Goal: Task Accomplishment & Management: Use online tool/utility

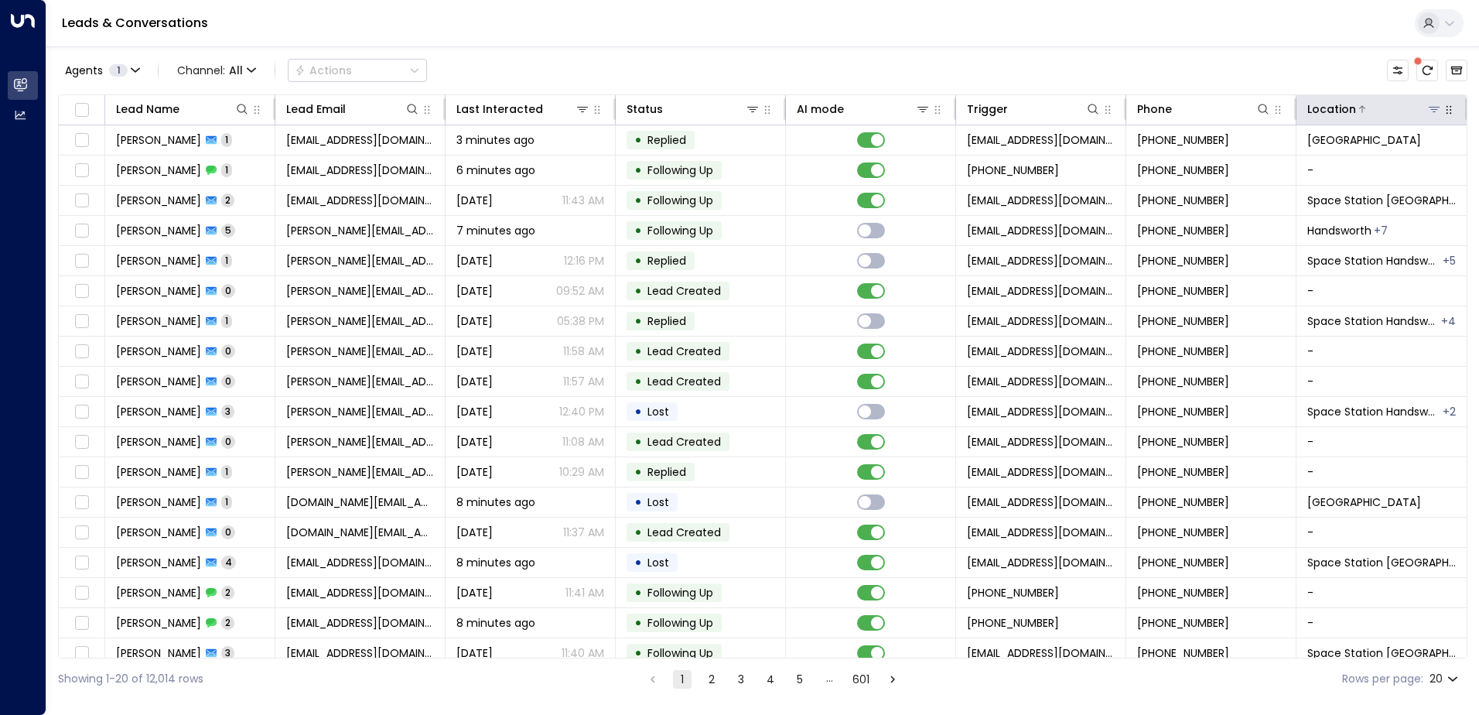
click at [1431, 107] on icon at bounding box center [1434, 109] width 11 height 5
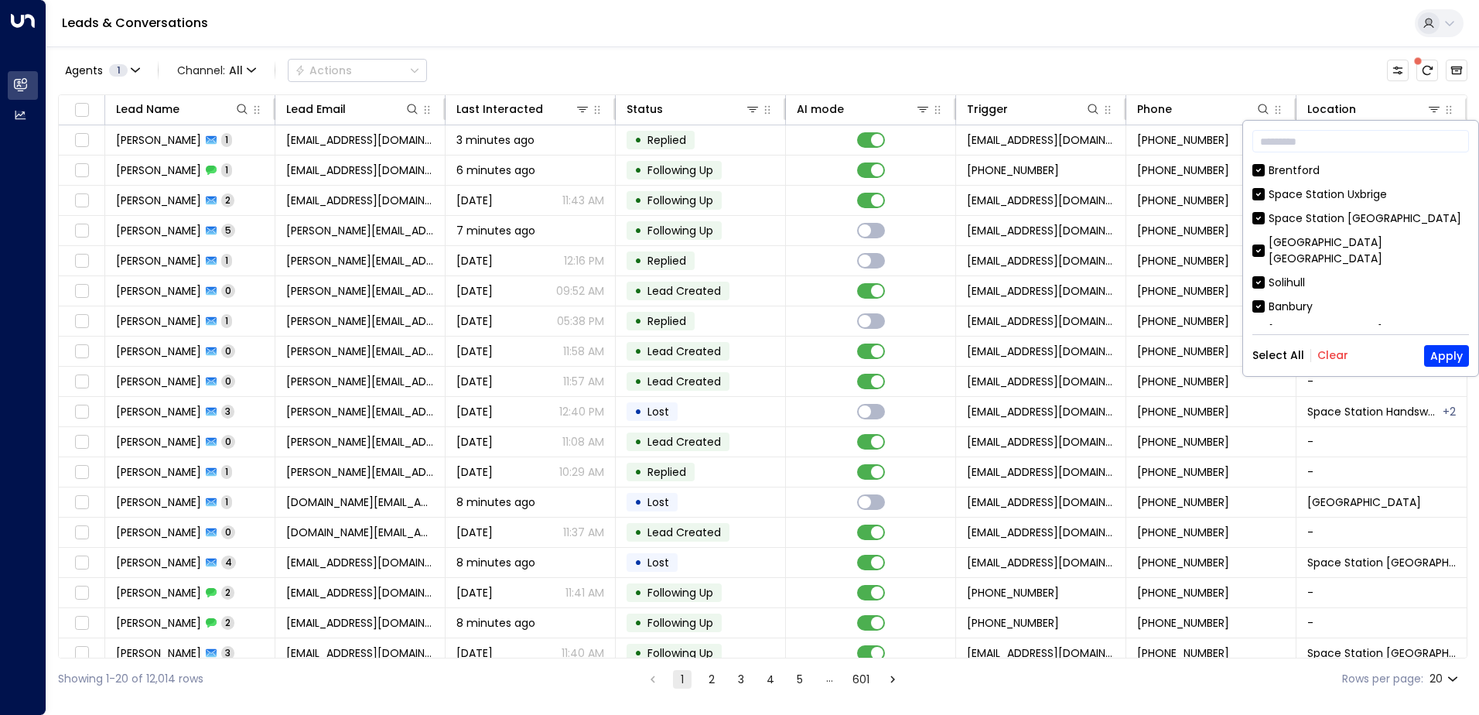
click at [1322, 359] on button "Clear" at bounding box center [1333, 355] width 31 height 12
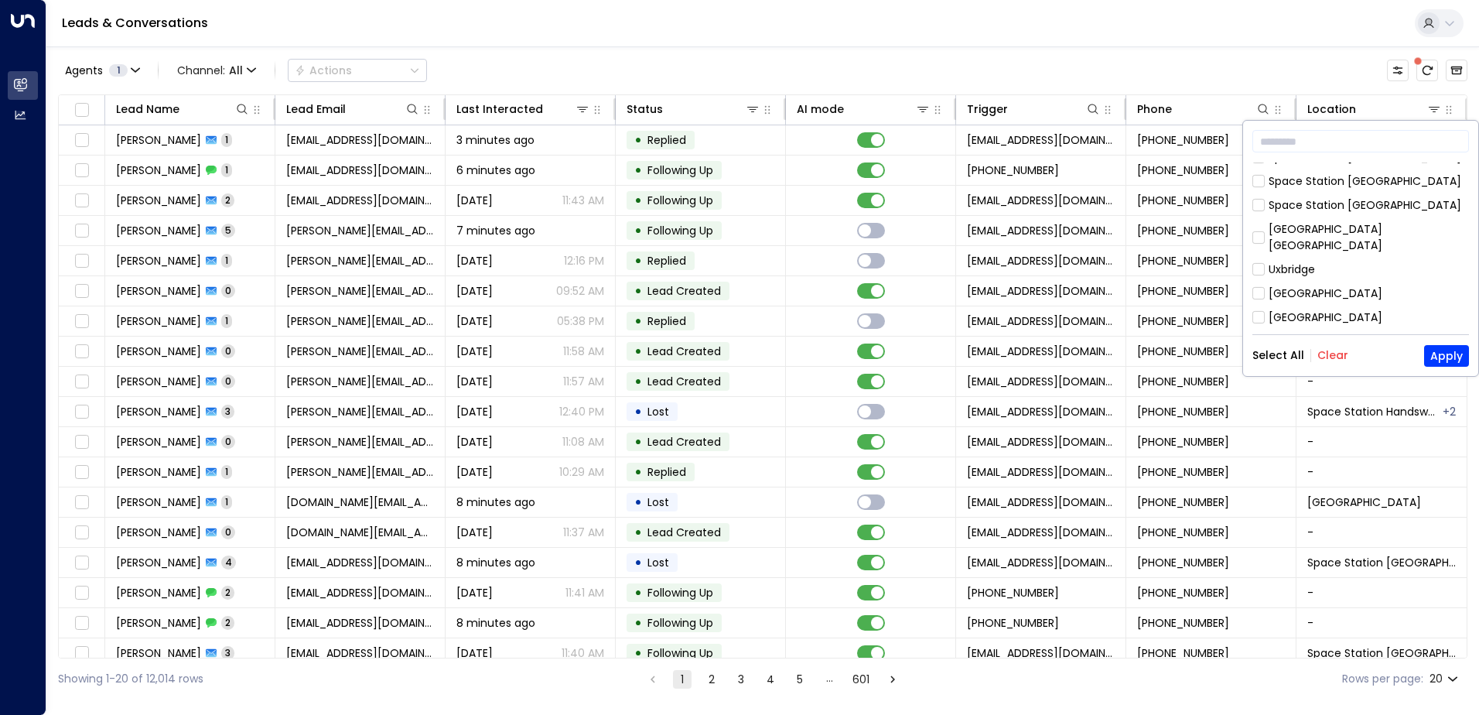
scroll to position [837, 0]
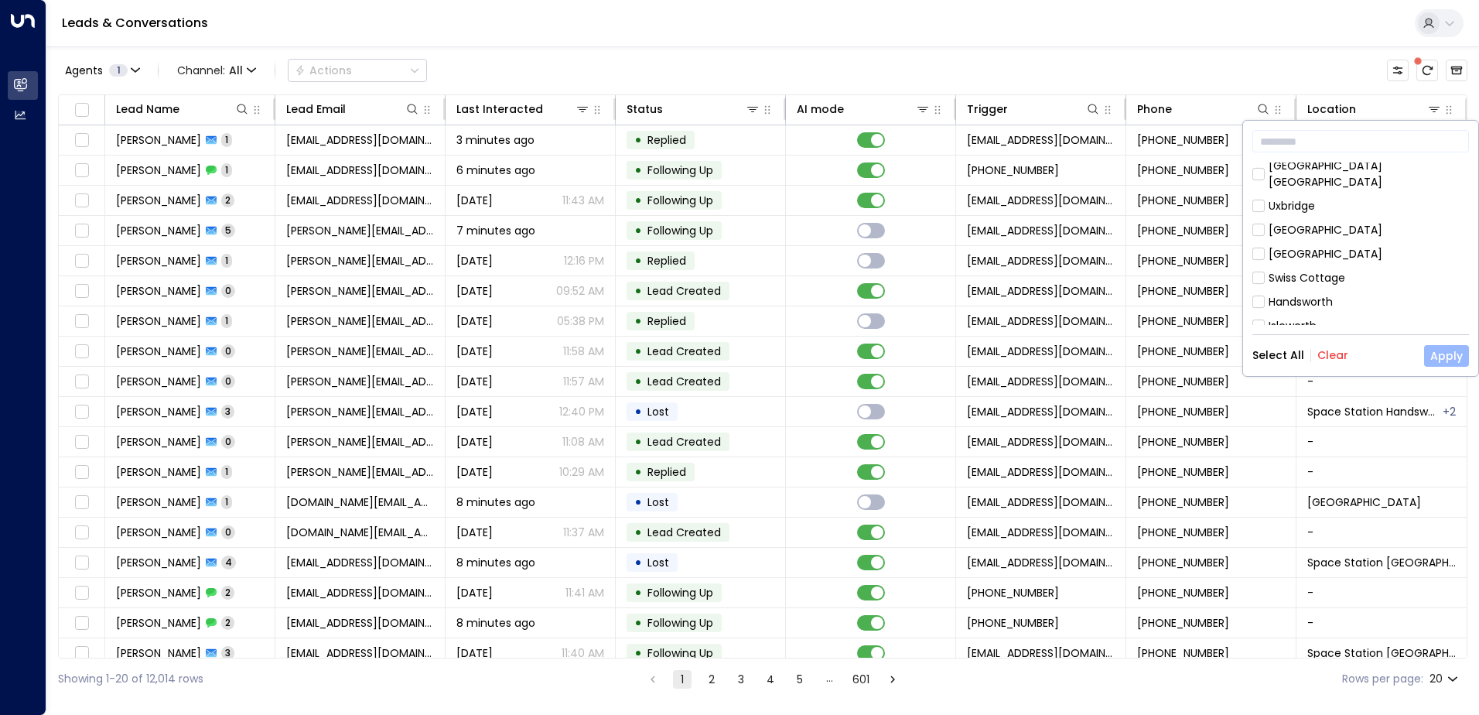
click at [1458, 352] on button "Apply" at bounding box center [1446, 356] width 45 height 22
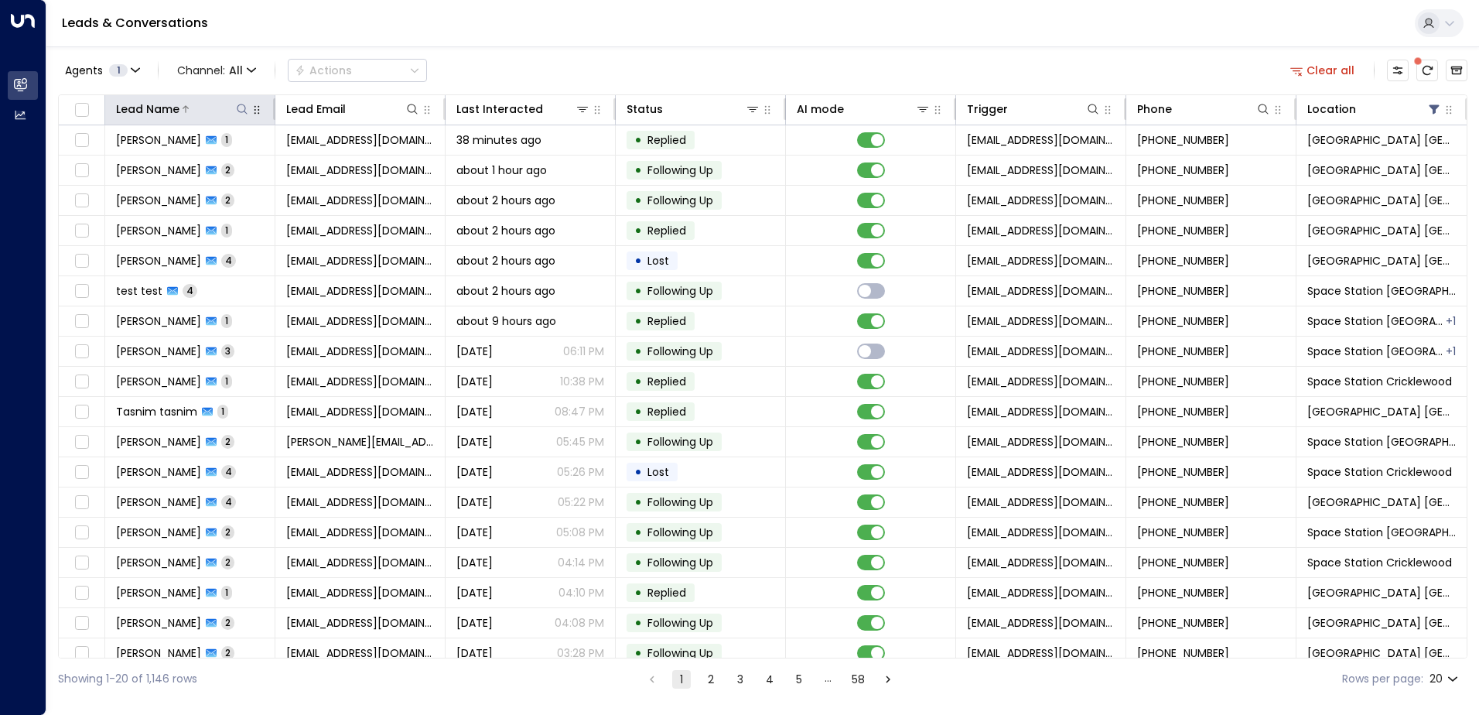
click at [238, 109] on icon at bounding box center [242, 109] width 12 height 12
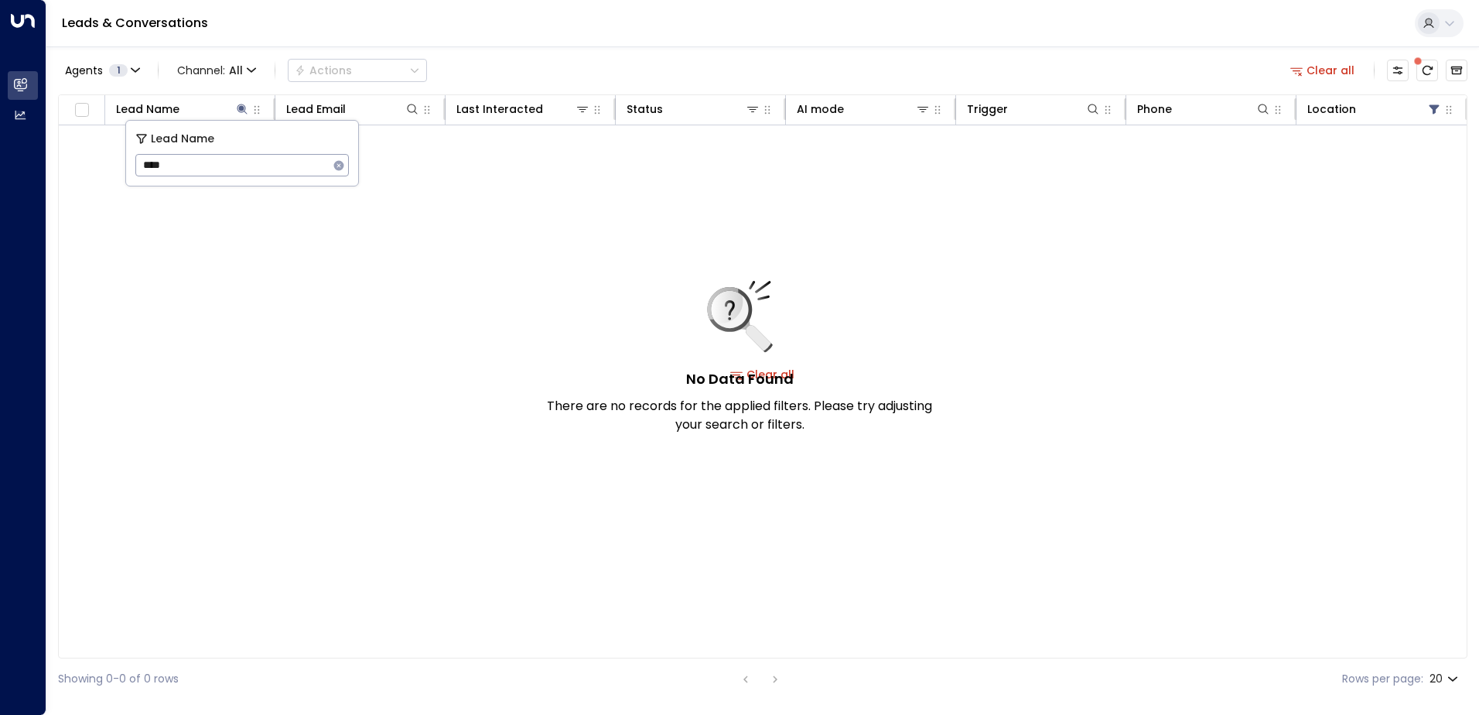
click at [150, 168] on input "****" at bounding box center [231, 165] width 193 height 29
type input "*****"
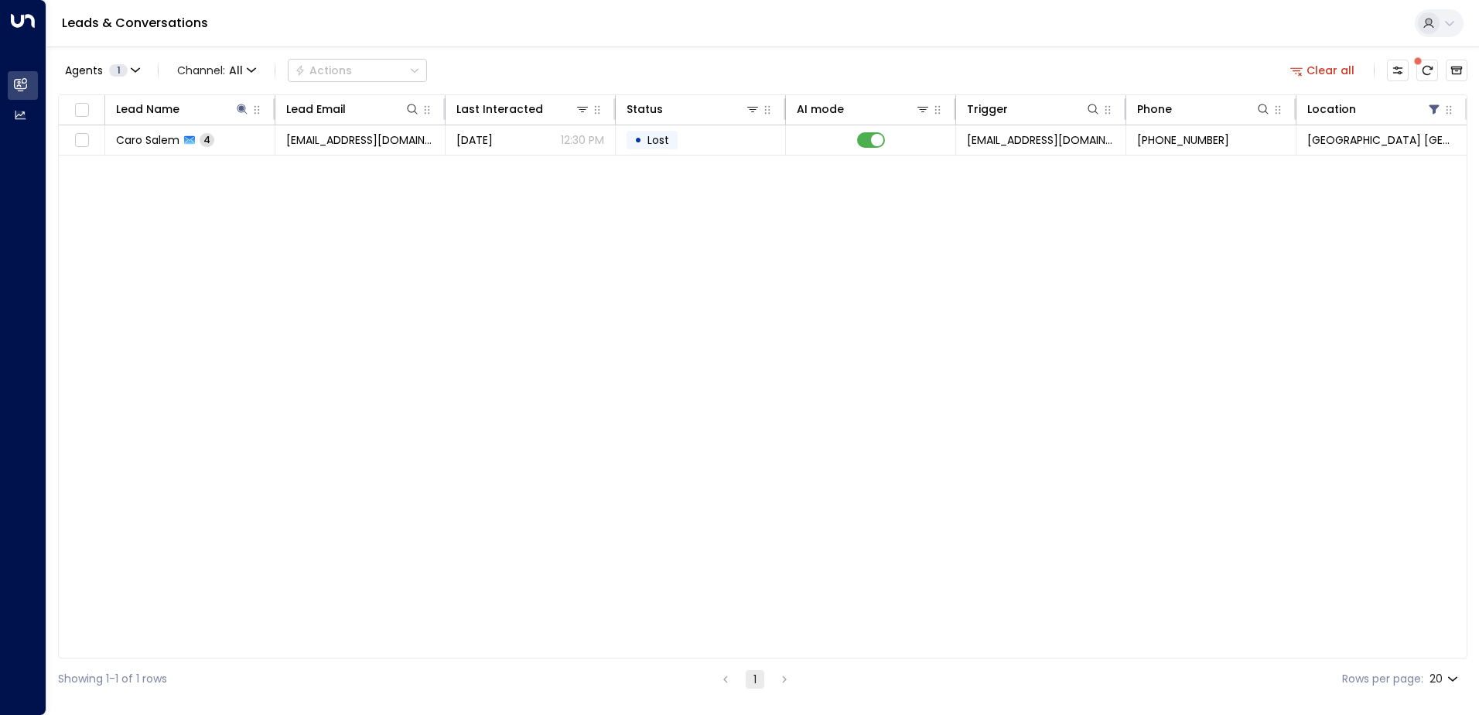
click at [579, 46] on div "Leads & Conversations" at bounding box center [762, 23] width 1433 height 47
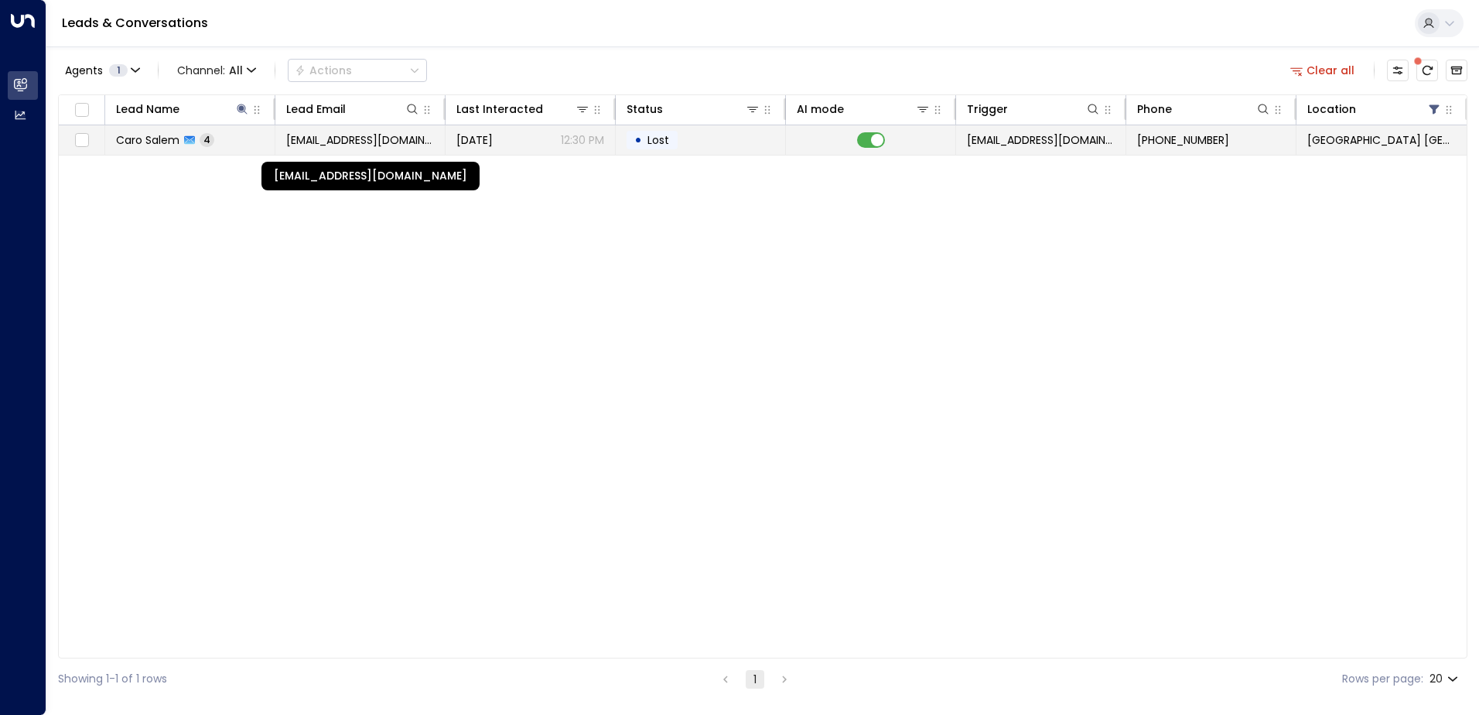
click at [426, 139] on span "[EMAIL_ADDRESS][DOMAIN_NAME]" at bounding box center [360, 139] width 148 height 15
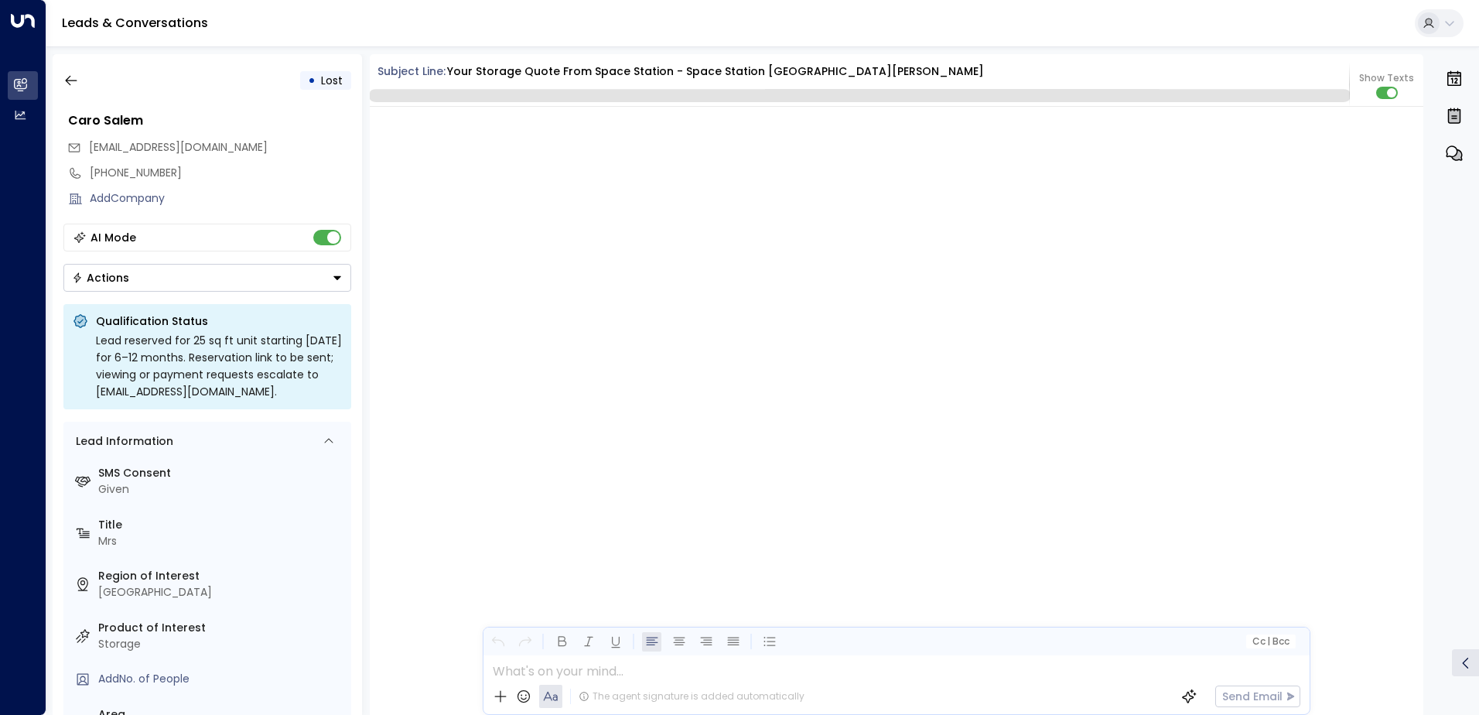
scroll to position [3032, 0]
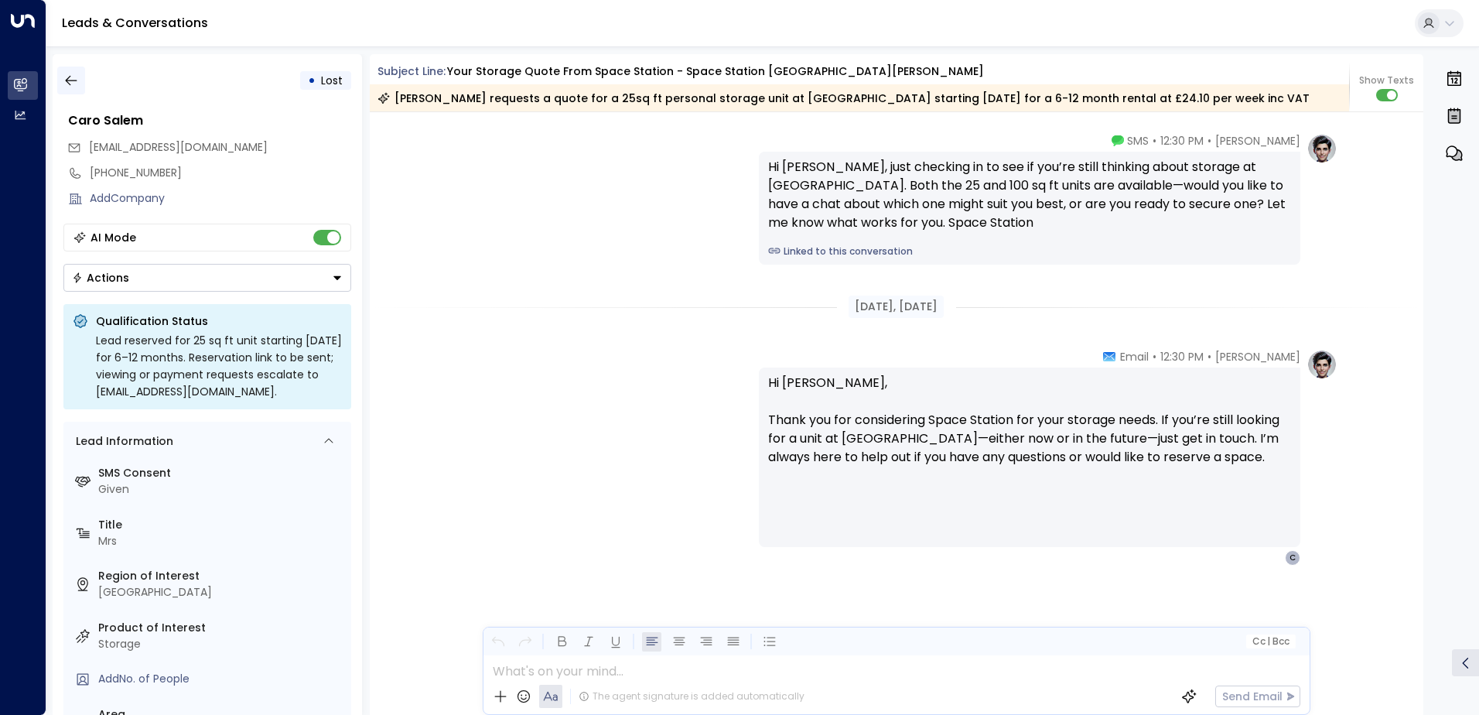
click at [70, 74] on icon "button" at bounding box center [70, 80] width 15 height 15
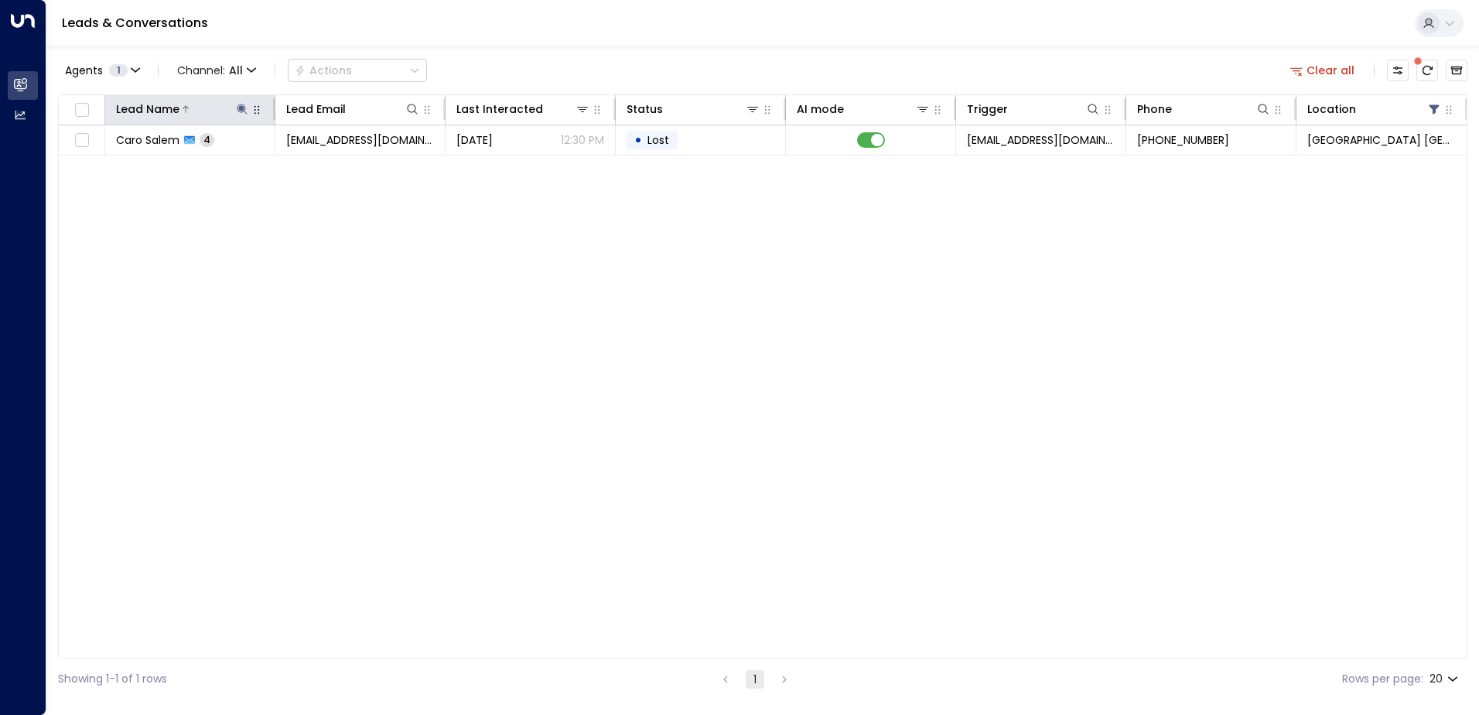
click at [241, 106] on icon at bounding box center [242, 109] width 10 height 10
click at [342, 166] on icon "button" at bounding box center [339, 165] width 10 height 10
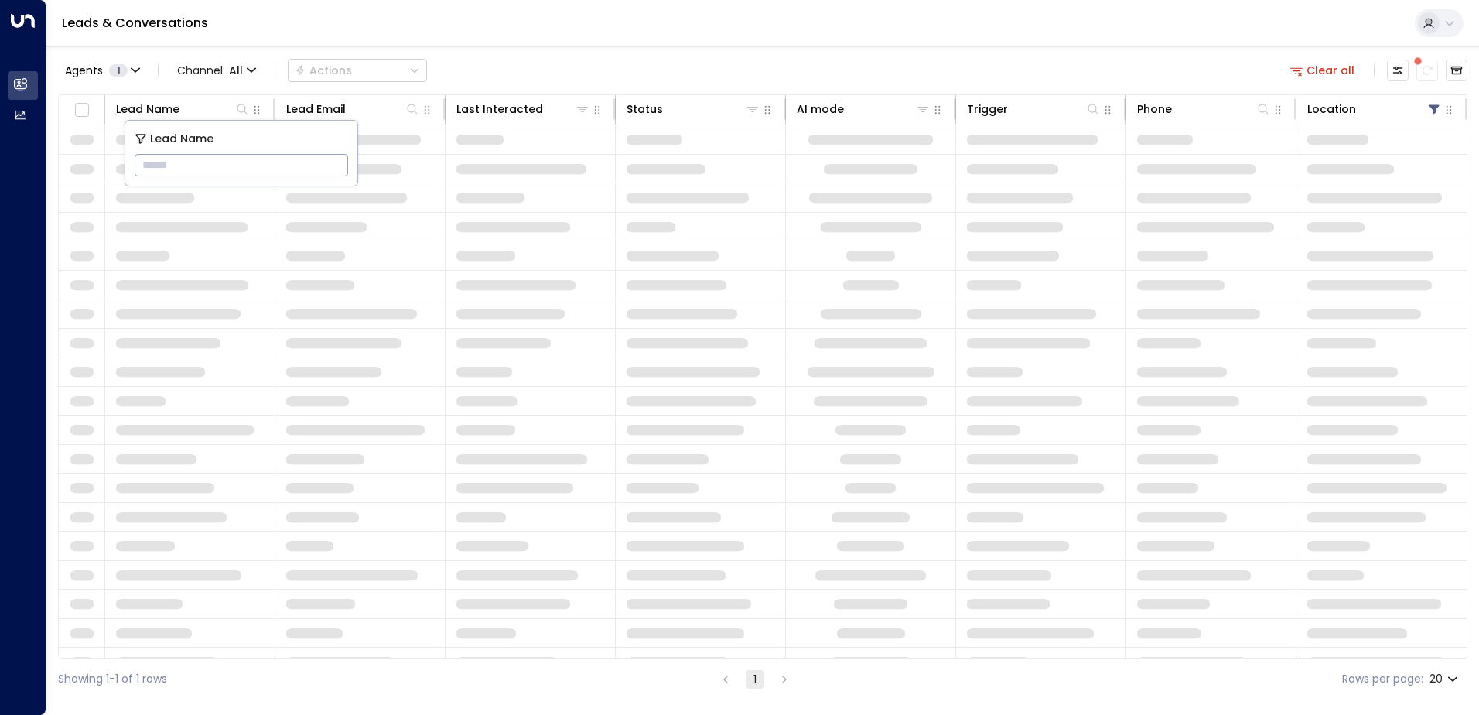
click at [518, 39] on div "Leads & Conversations" at bounding box center [762, 23] width 1433 height 47
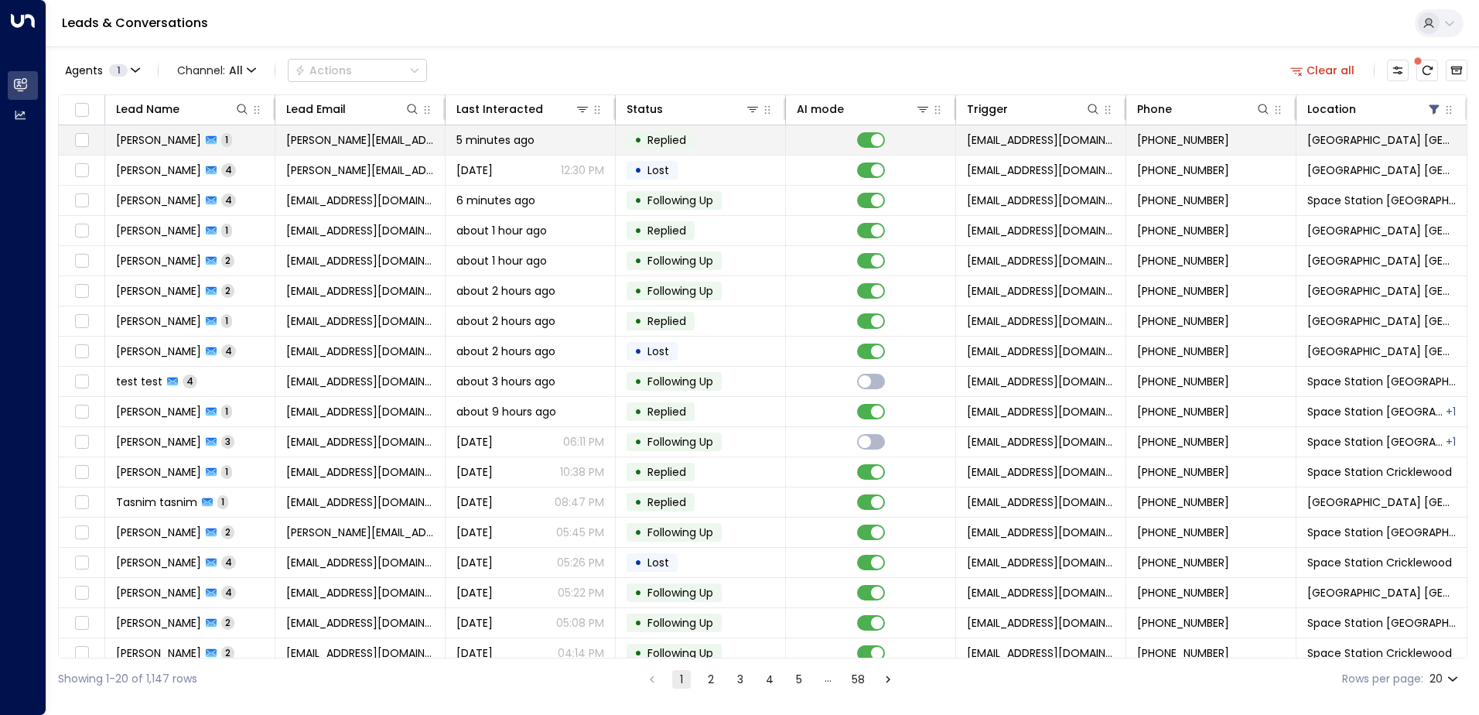
click at [263, 145] on td "[PERSON_NAME] 1" at bounding box center [190, 139] width 170 height 29
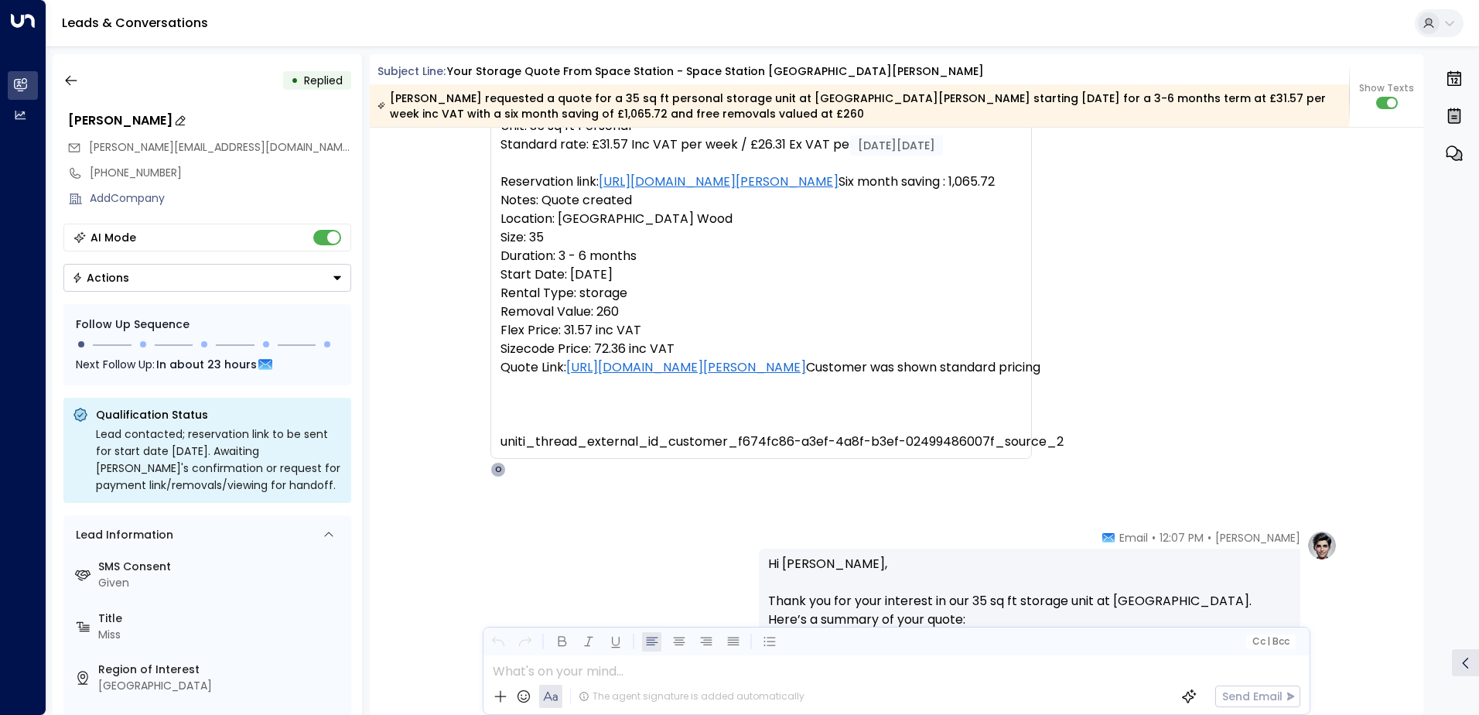
scroll to position [334, 0]
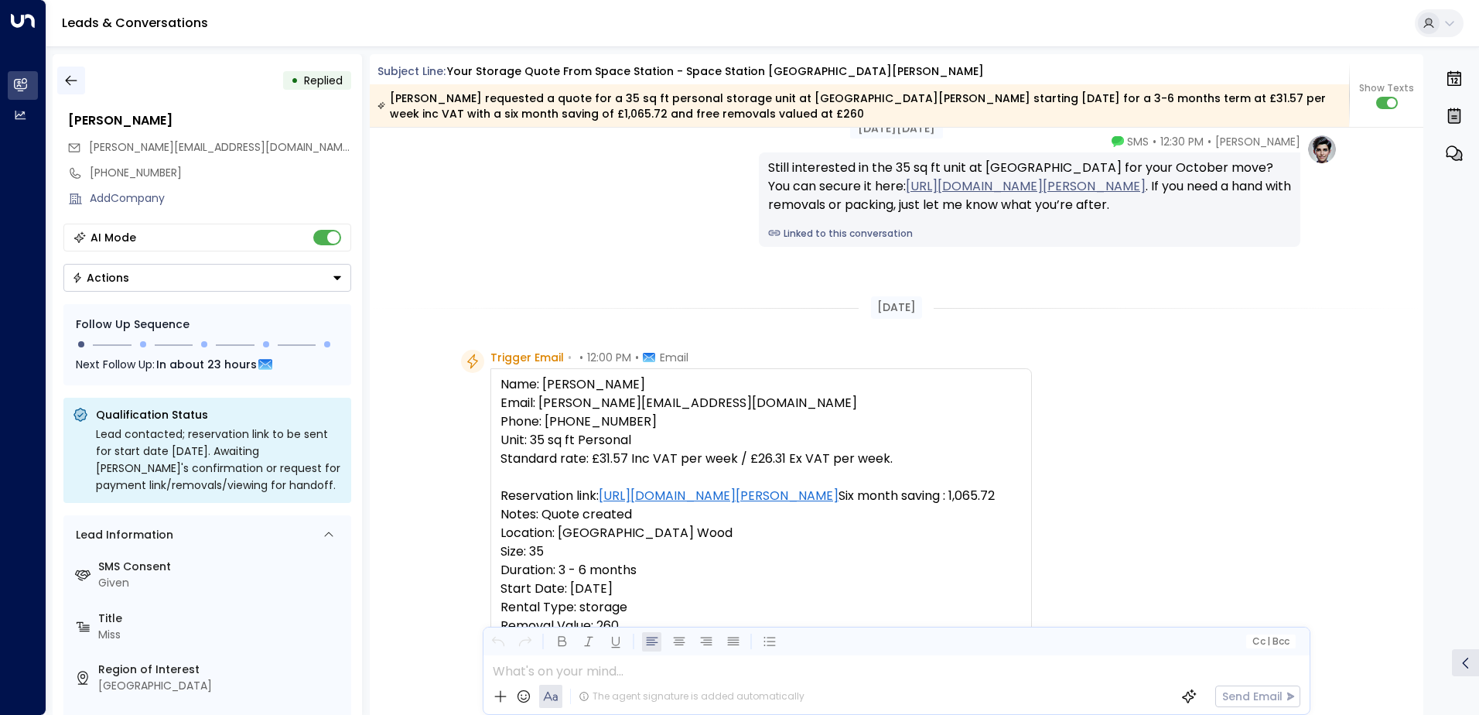
click at [66, 71] on button "button" at bounding box center [71, 81] width 28 height 28
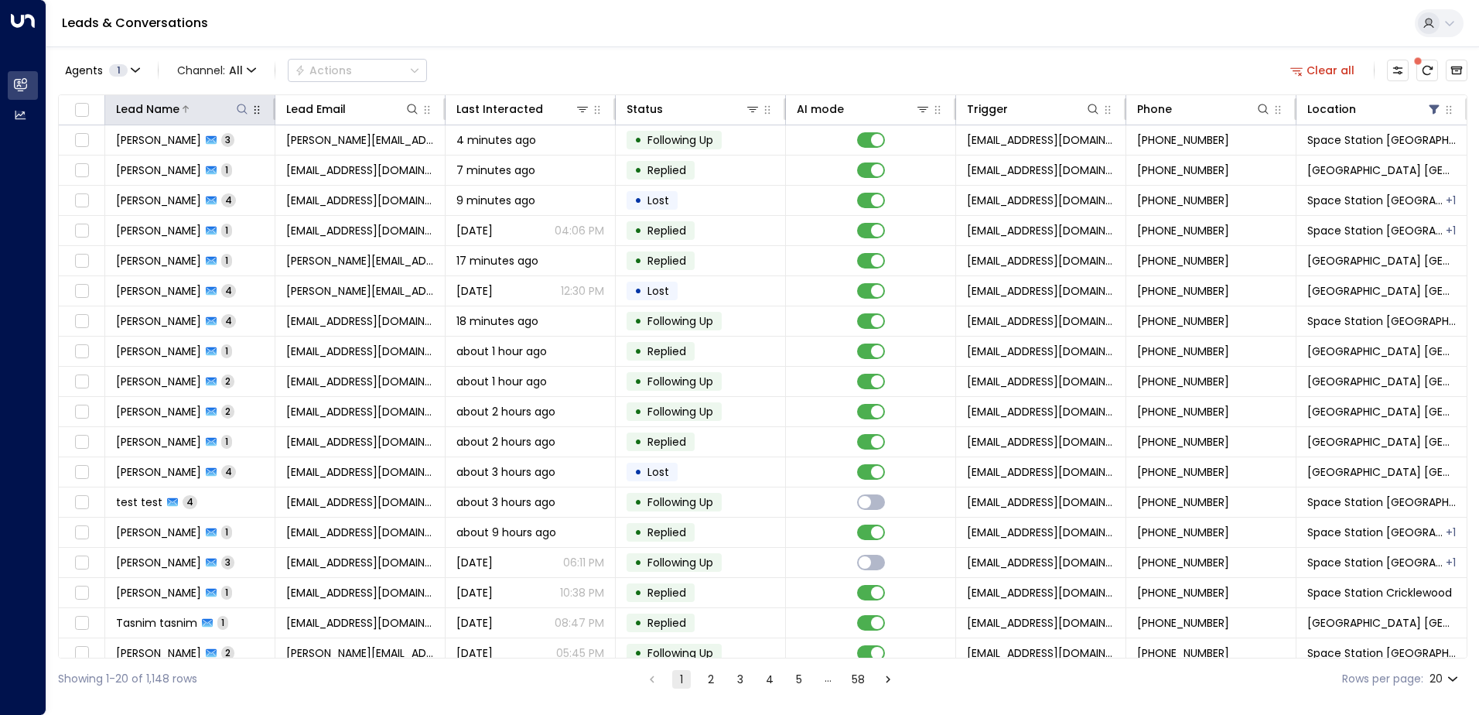
click at [244, 111] on icon at bounding box center [242, 109] width 10 height 10
type input "******"
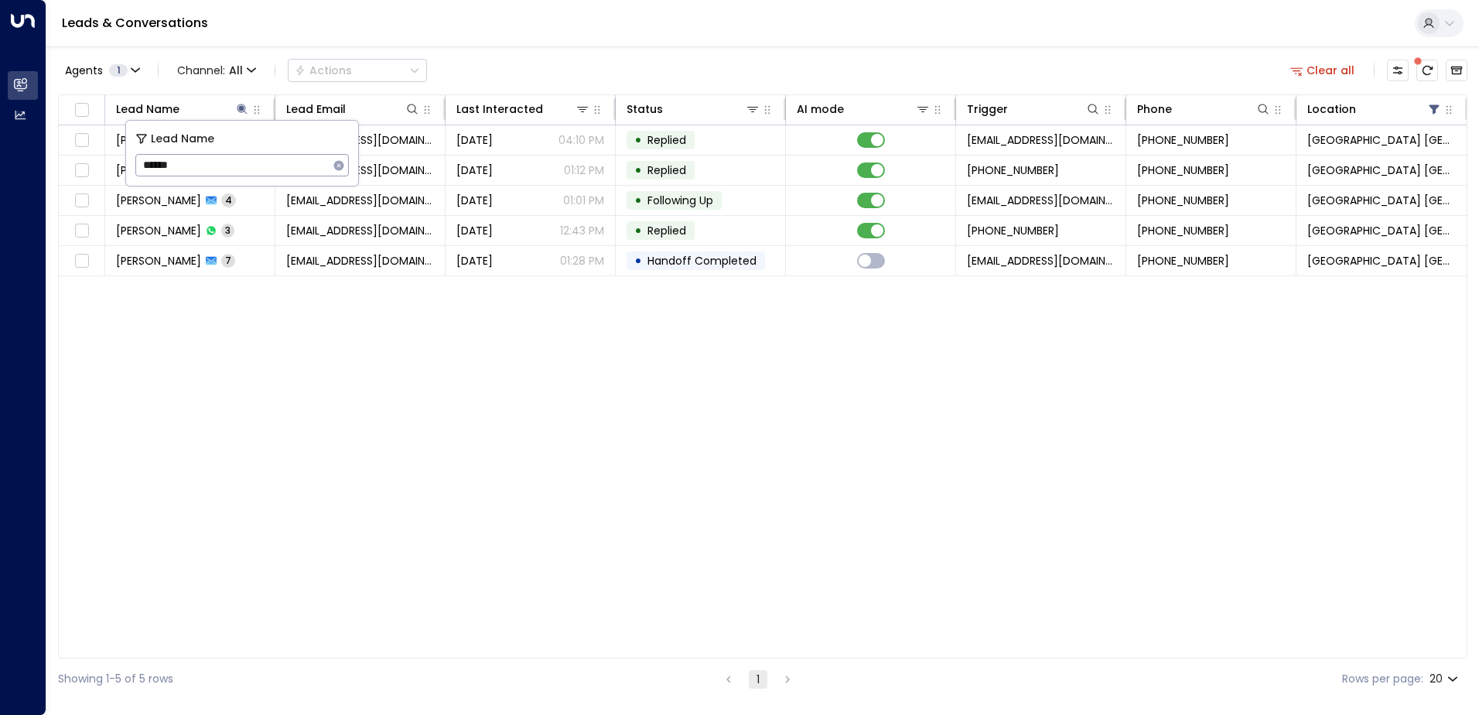
click at [496, 65] on div "Agents 1 Channel: All Actions Clear all" at bounding box center [763, 70] width 1410 height 32
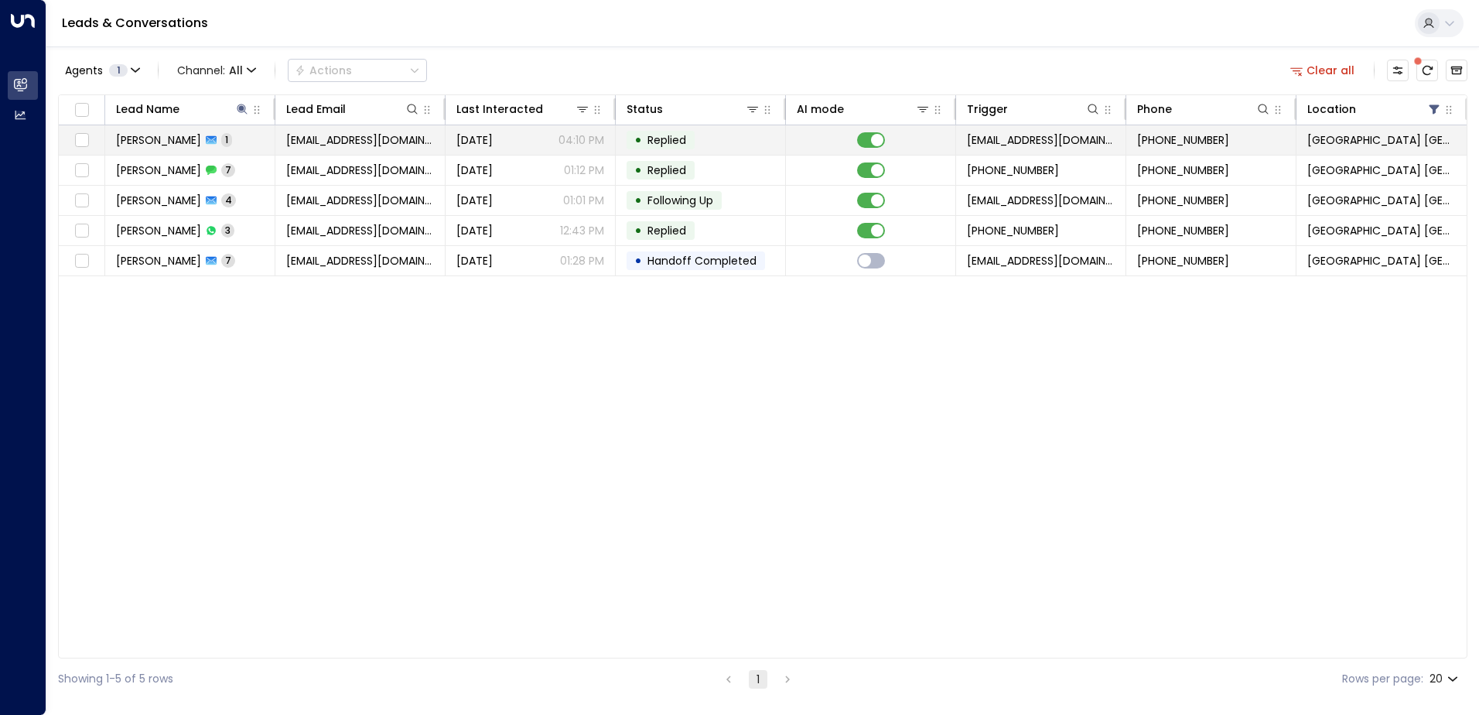
click at [179, 142] on span "[PERSON_NAME]" at bounding box center [158, 139] width 85 height 15
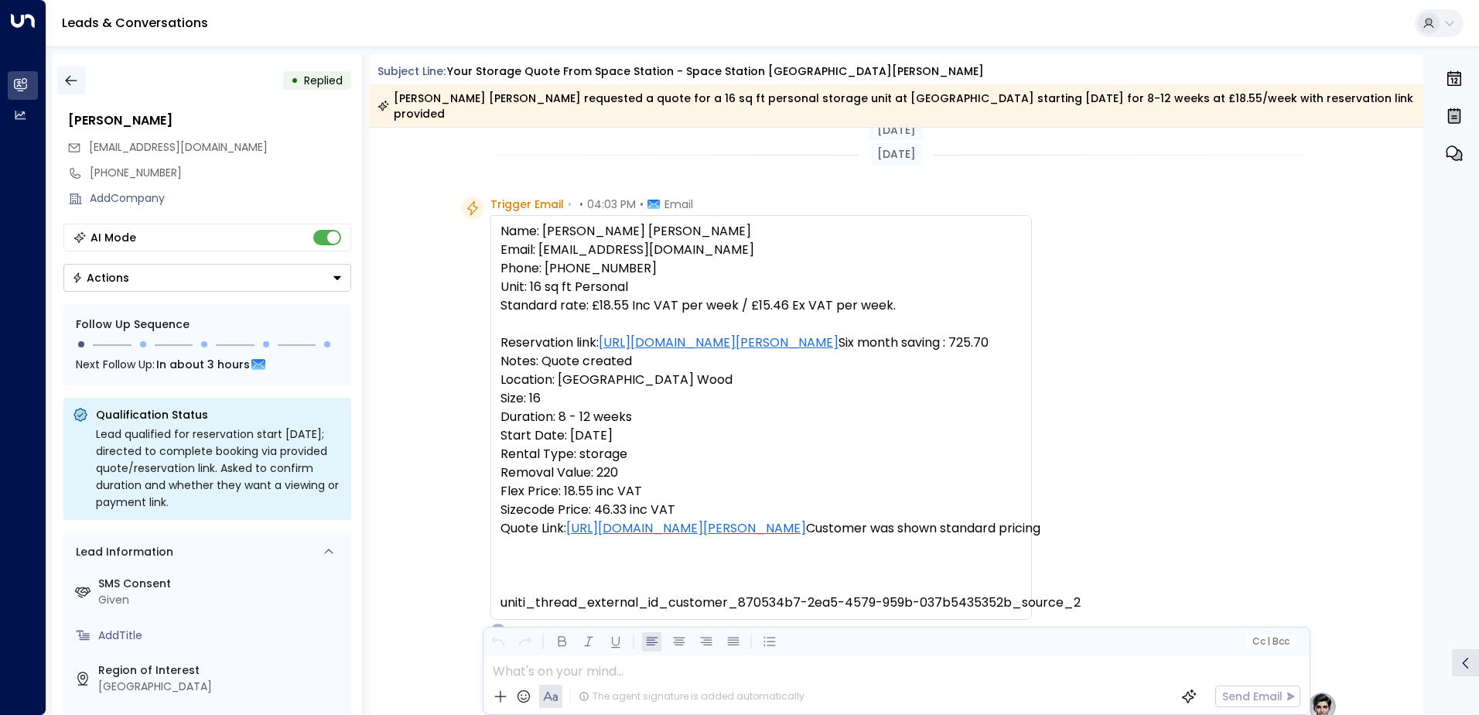
click at [70, 90] on button "button" at bounding box center [71, 81] width 28 height 28
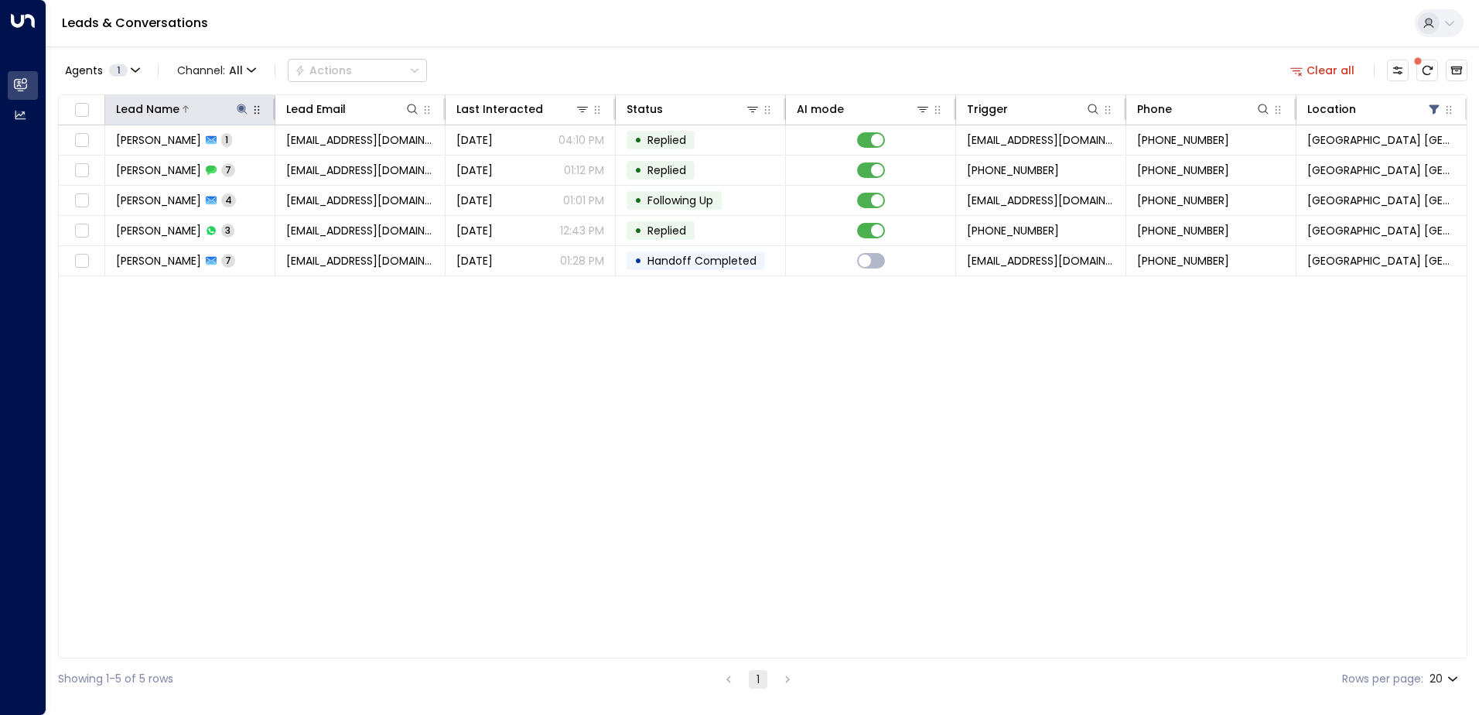
click at [242, 106] on icon at bounding box center [242, 109] width 10 height 10
drag, startPoint x: 340, startPoint y: 164, endPoint x: 263, endPoint y: 168, distance: 76.7
click at [338, 164] on icon "button" at bounding box center [339, 165] width 12 height 12
click at [260, 168] on input "text" at bounding box center [242, 165] width 214 height 29
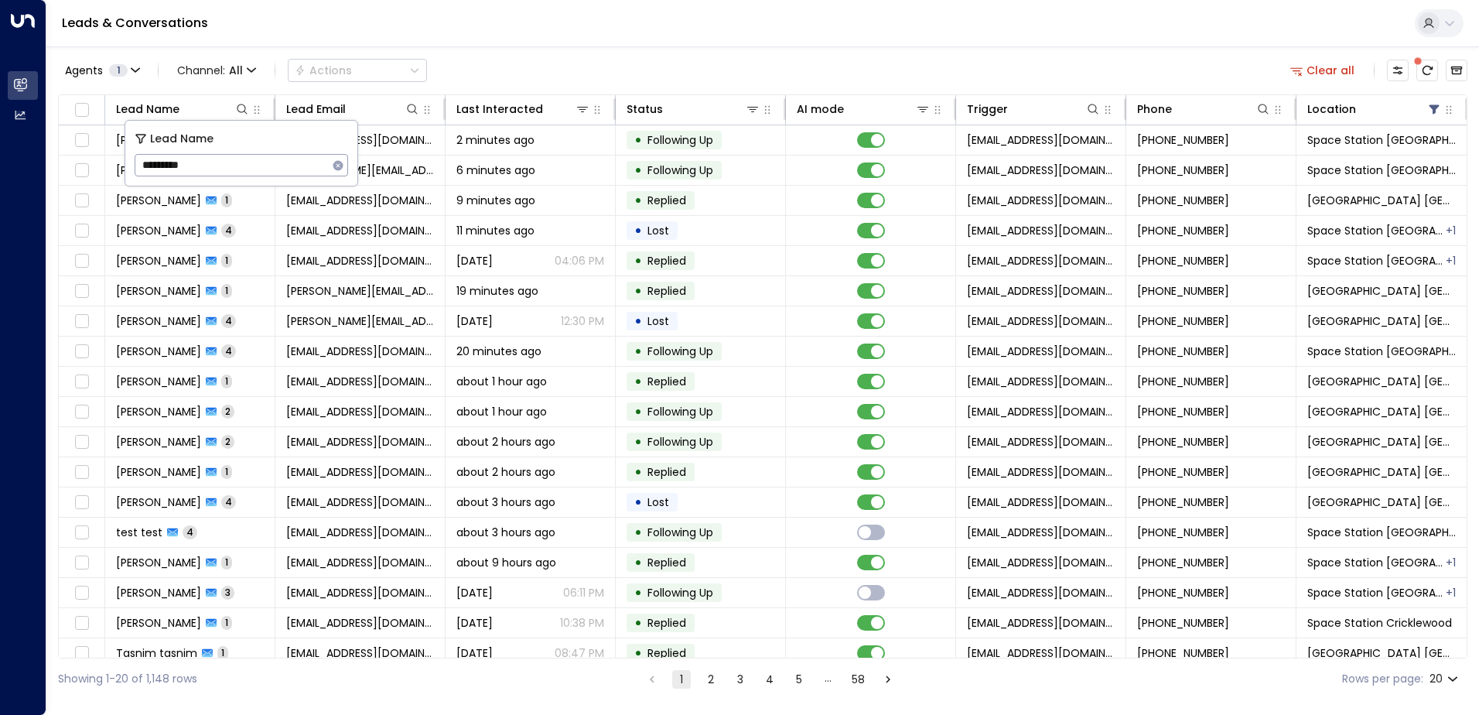
type input "*********"
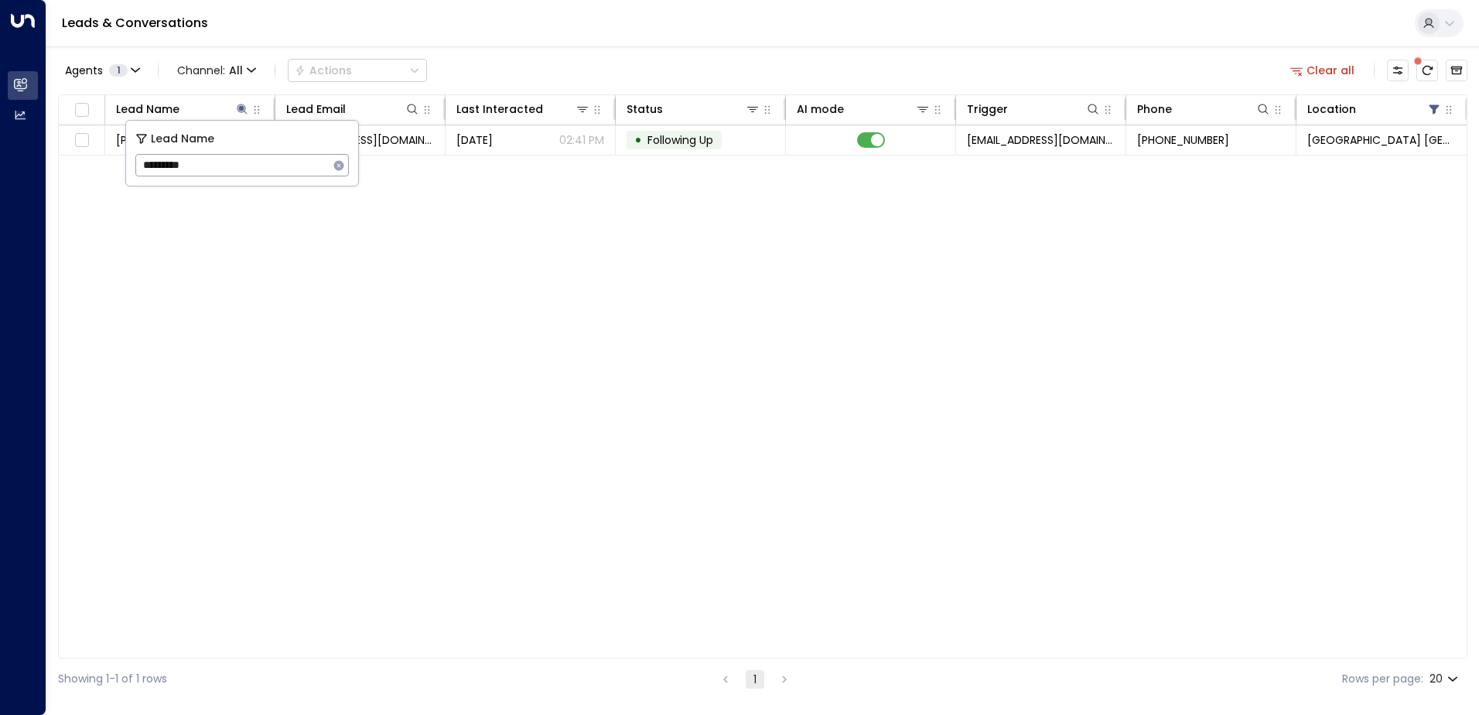
click at [477, 56] on div "Agents 1 Channel: All Actions Clear all" at bounding box center [763, 70] width 1410 height 32
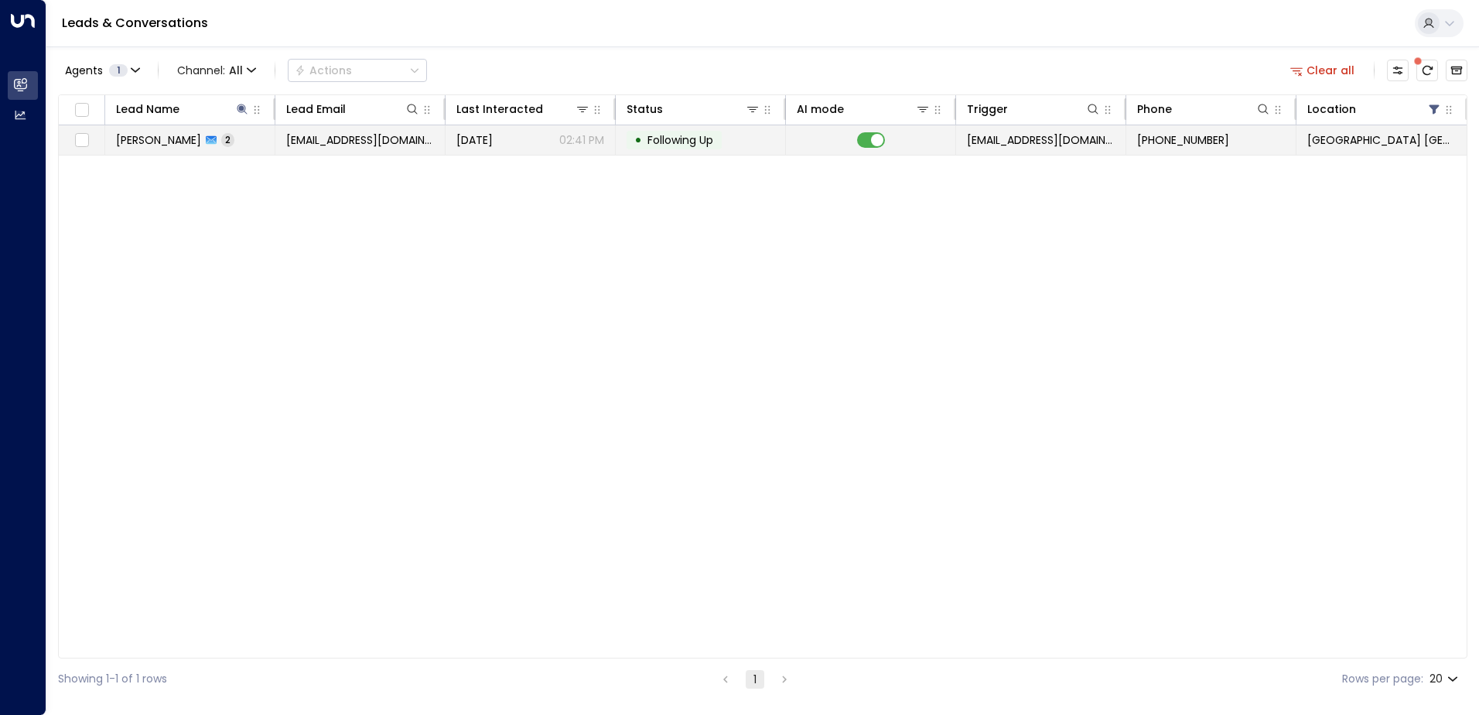
click at [493, 139] on span "[DATE]" at bounding box center [474, 139] width 36 height 15
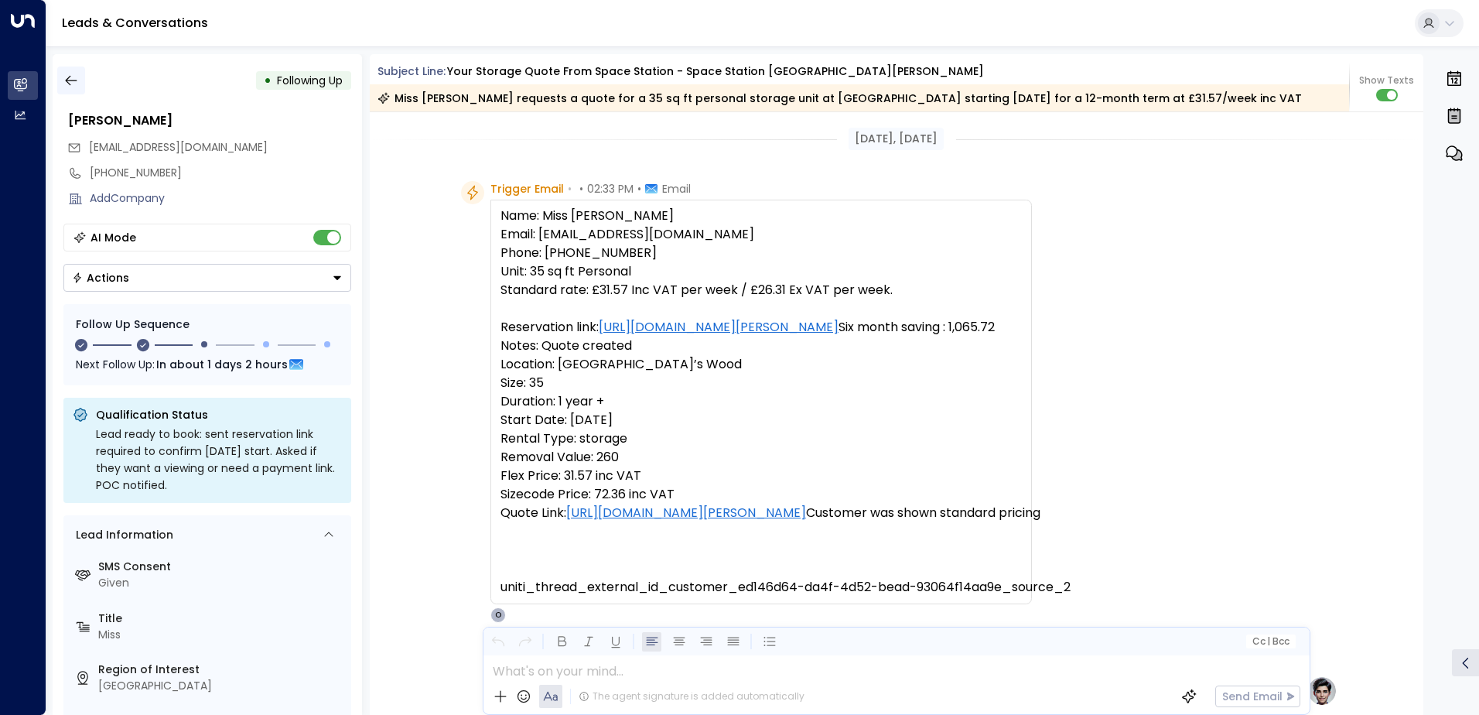
click at [73, 77] on icon "button" at bounding box center [70, 80] width 15 height 15
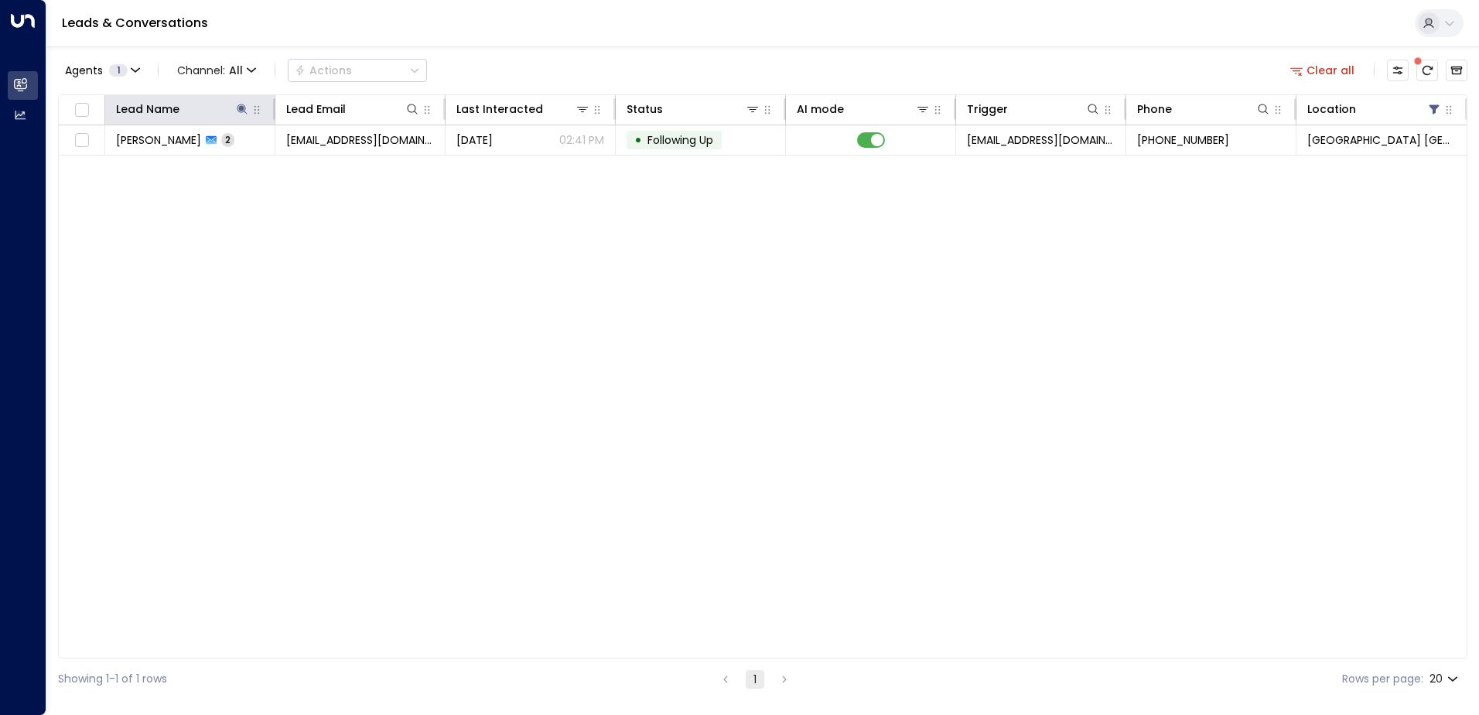
drag, startPoint x: 243, startPoint y: 109, endPoint x: 244, endPoint y: 119, distance: 10.2
click at [244, 110] on icon at bounding box center [242, 109] width 12 height 12
click at [338, 165] on icon "button" at bounding box center [339, 165] width 12 height 12
click at [267, 165] on input "text" at bounding box center [242, 165] width 214 height 29
type input "******"
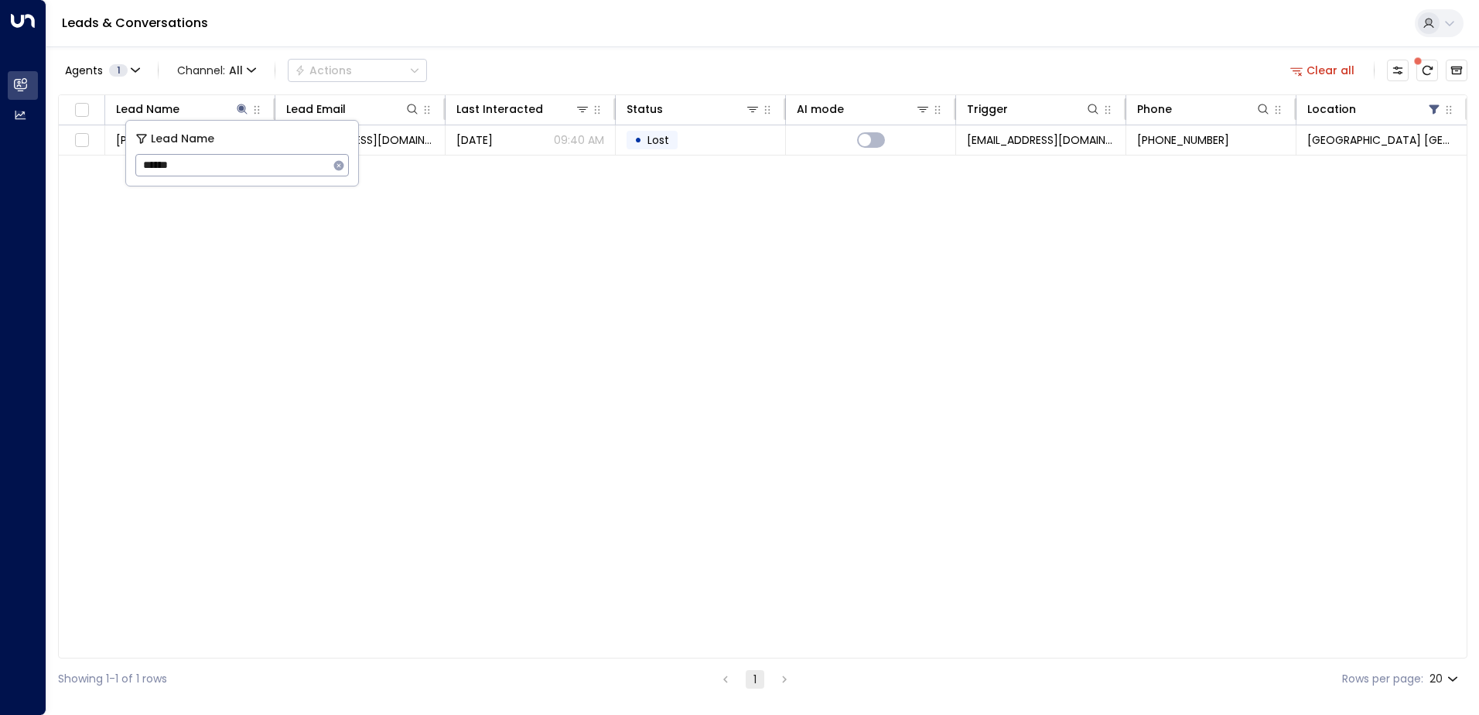
click at [562, 38] on div "Leads & Conversations" at bounding box center [762, 23] width 1433 height 47
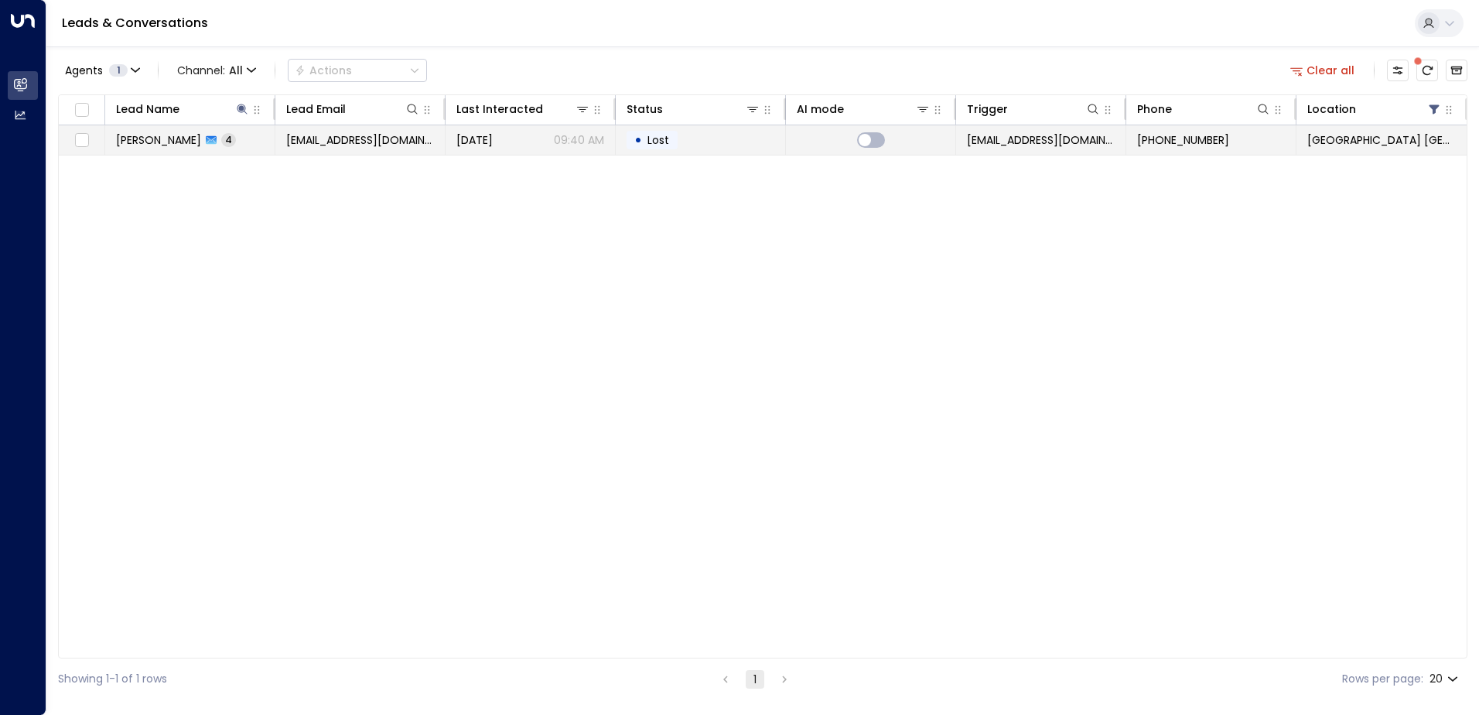
click at [223, 134] on span "4" at bounding box center [228, 139] width 15 height 13
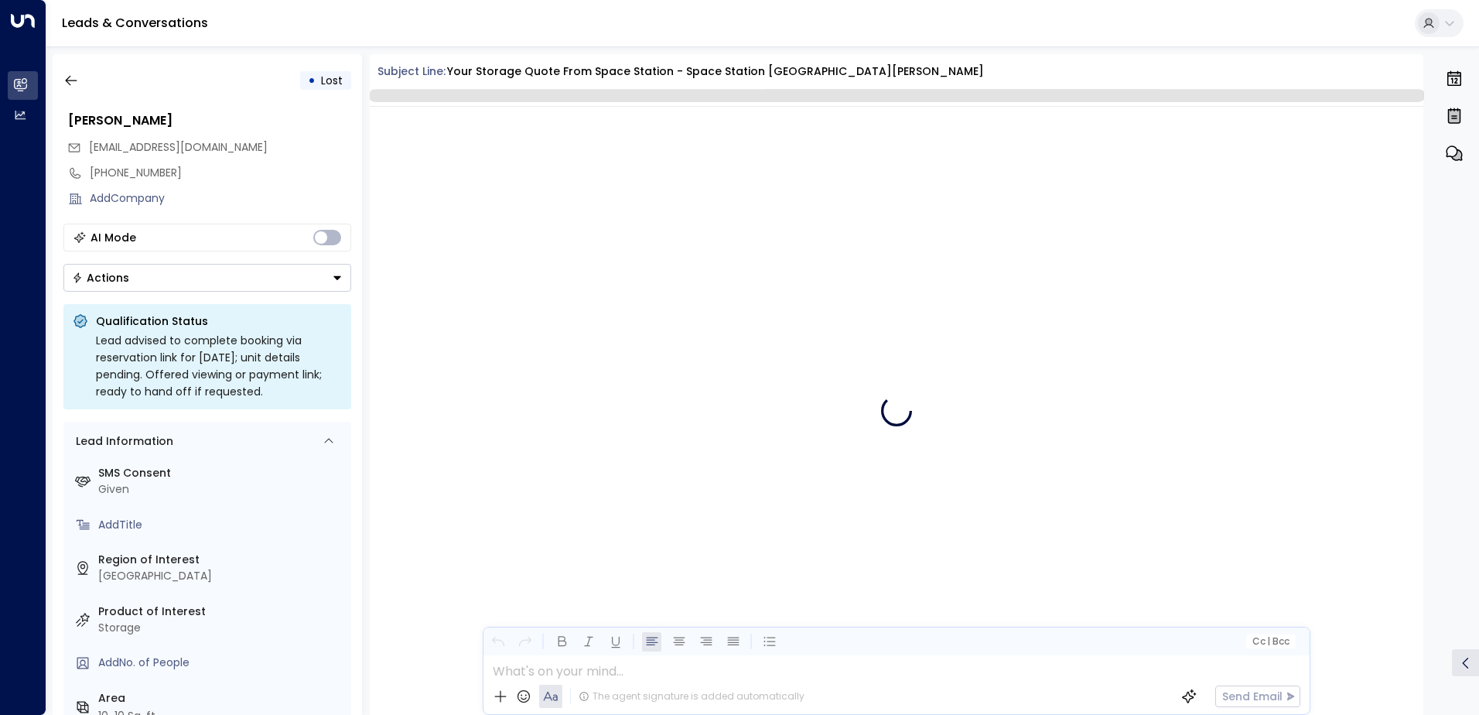
scroll to position [3144, 0]
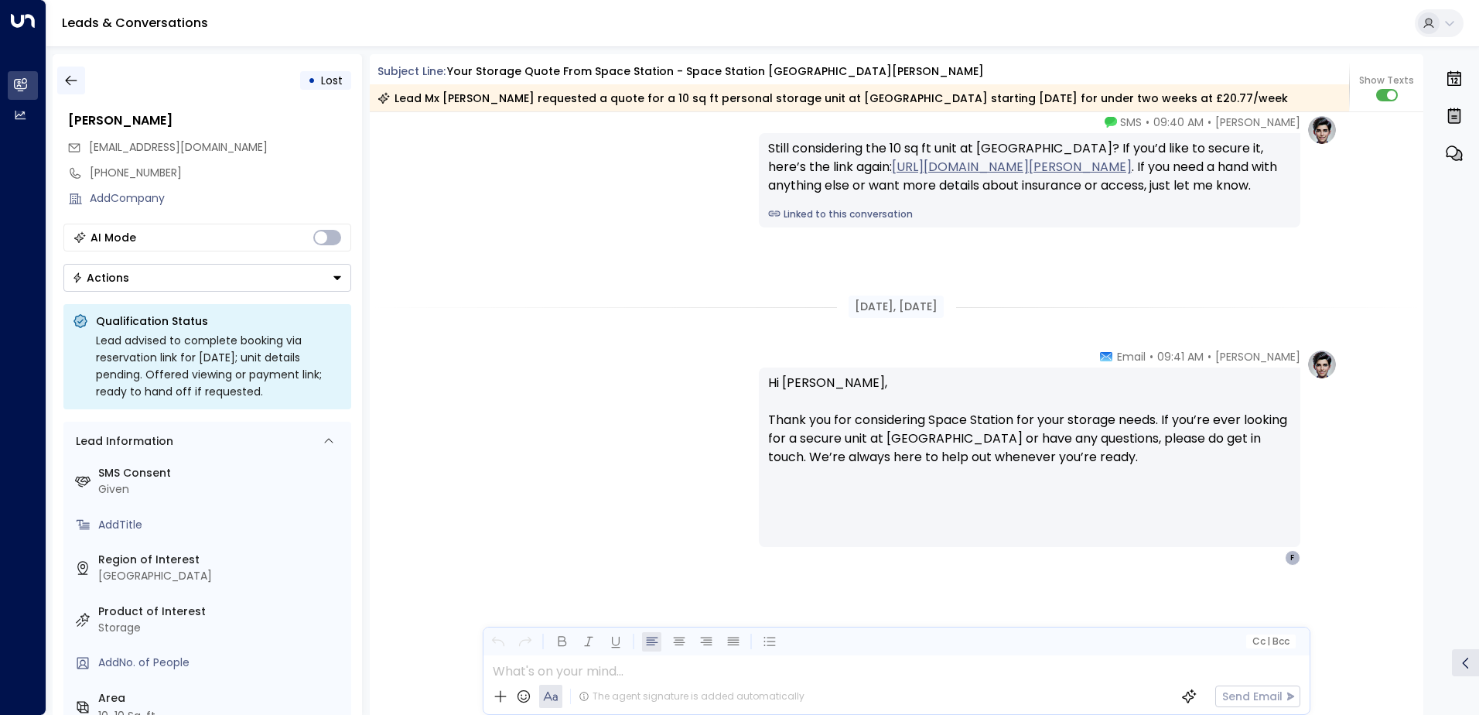
click at [70, 79] on icon "button" at bounding box center [70, 80] width 15 height 15
